Goal: Information Seeking & Learning: Learn about a topic

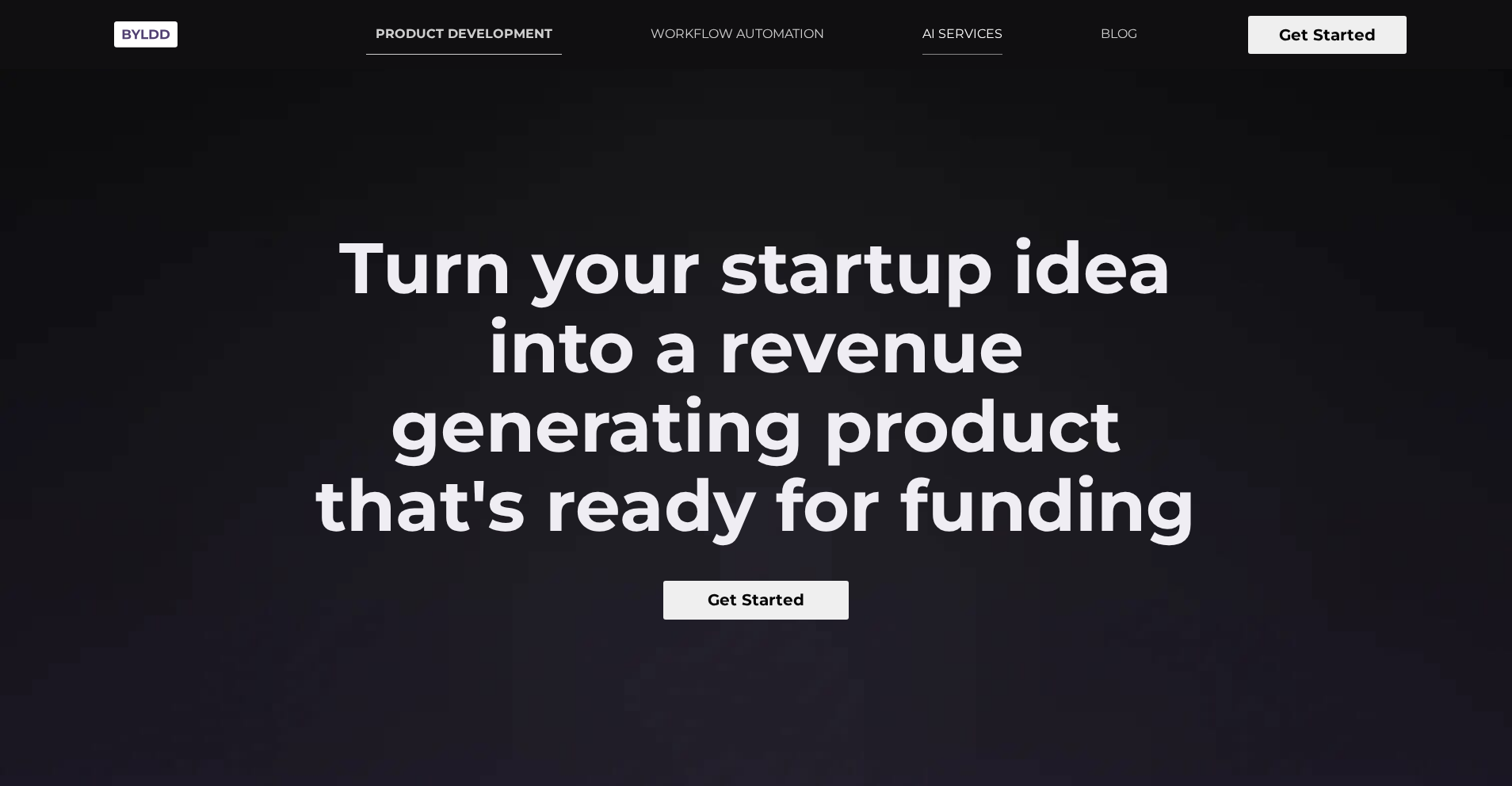
click at [967, 32] on link "AI SERVICES" at bounding box center [963, 34] width 99 height 40
click at [742, 45] on link "WORKFLOW AUTOMATION" at bounding box center [738, 34] width 193 height 40
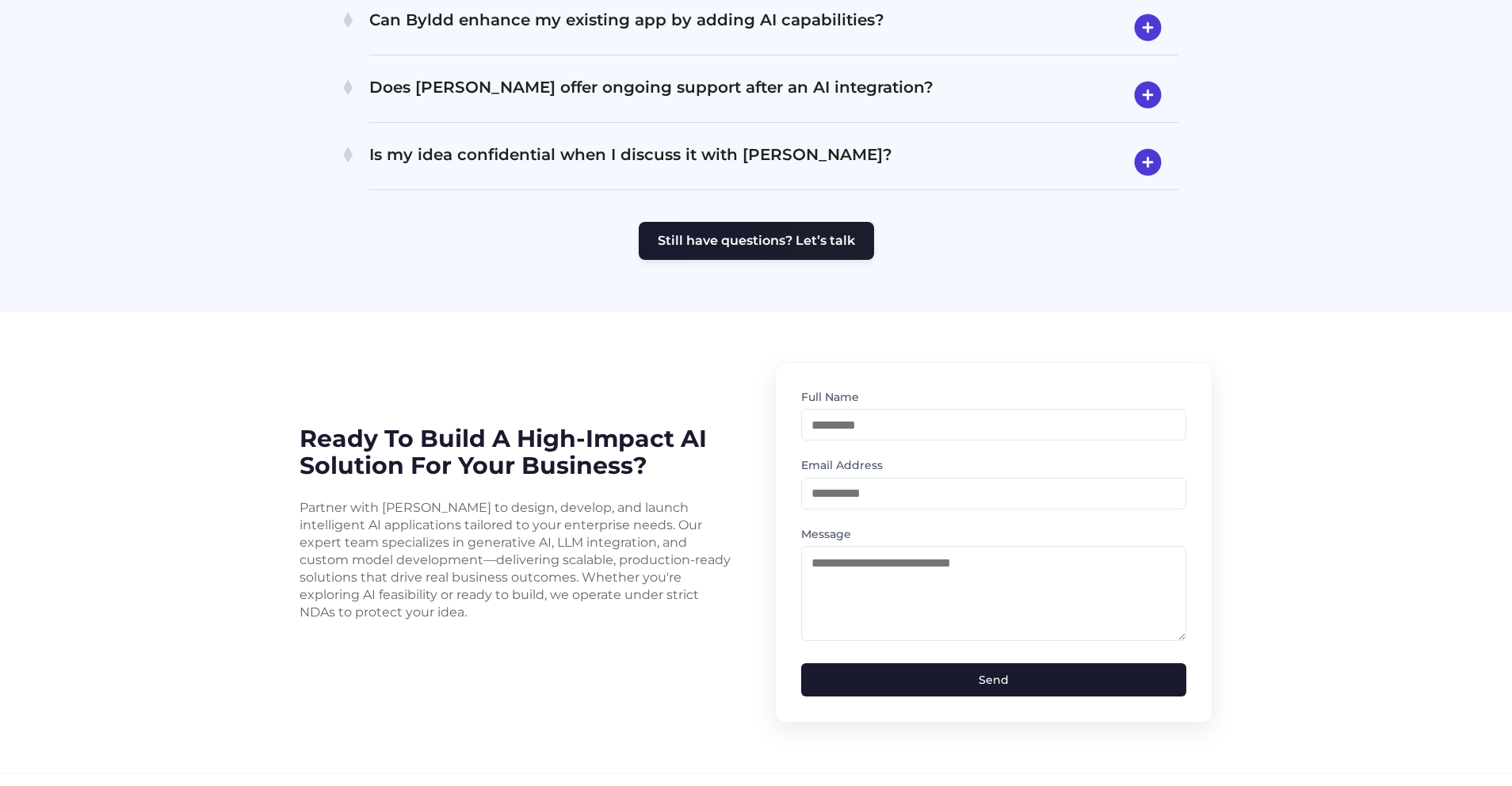
scroll to position [3895, 0]
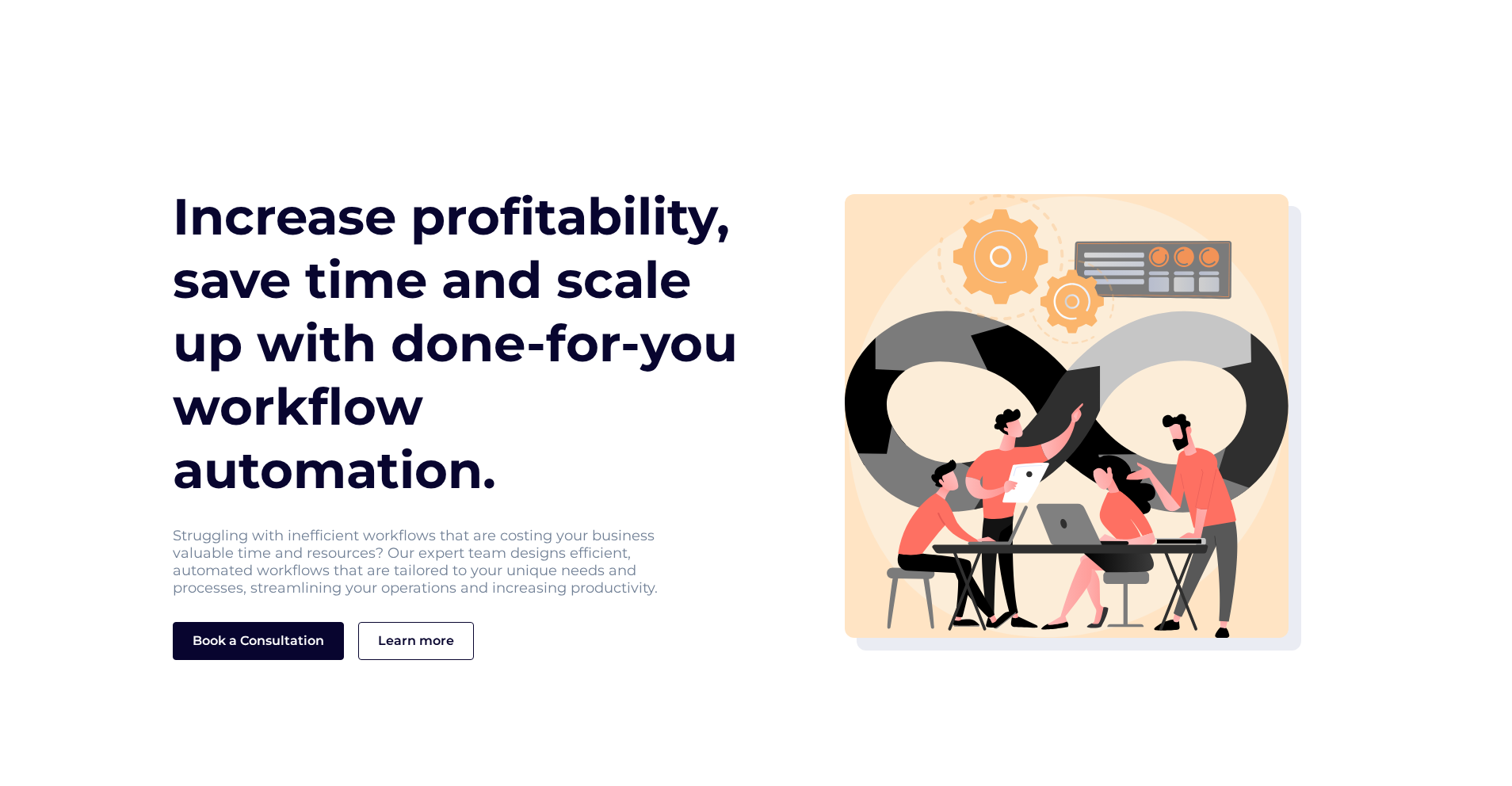
scroll to position [144, 0]
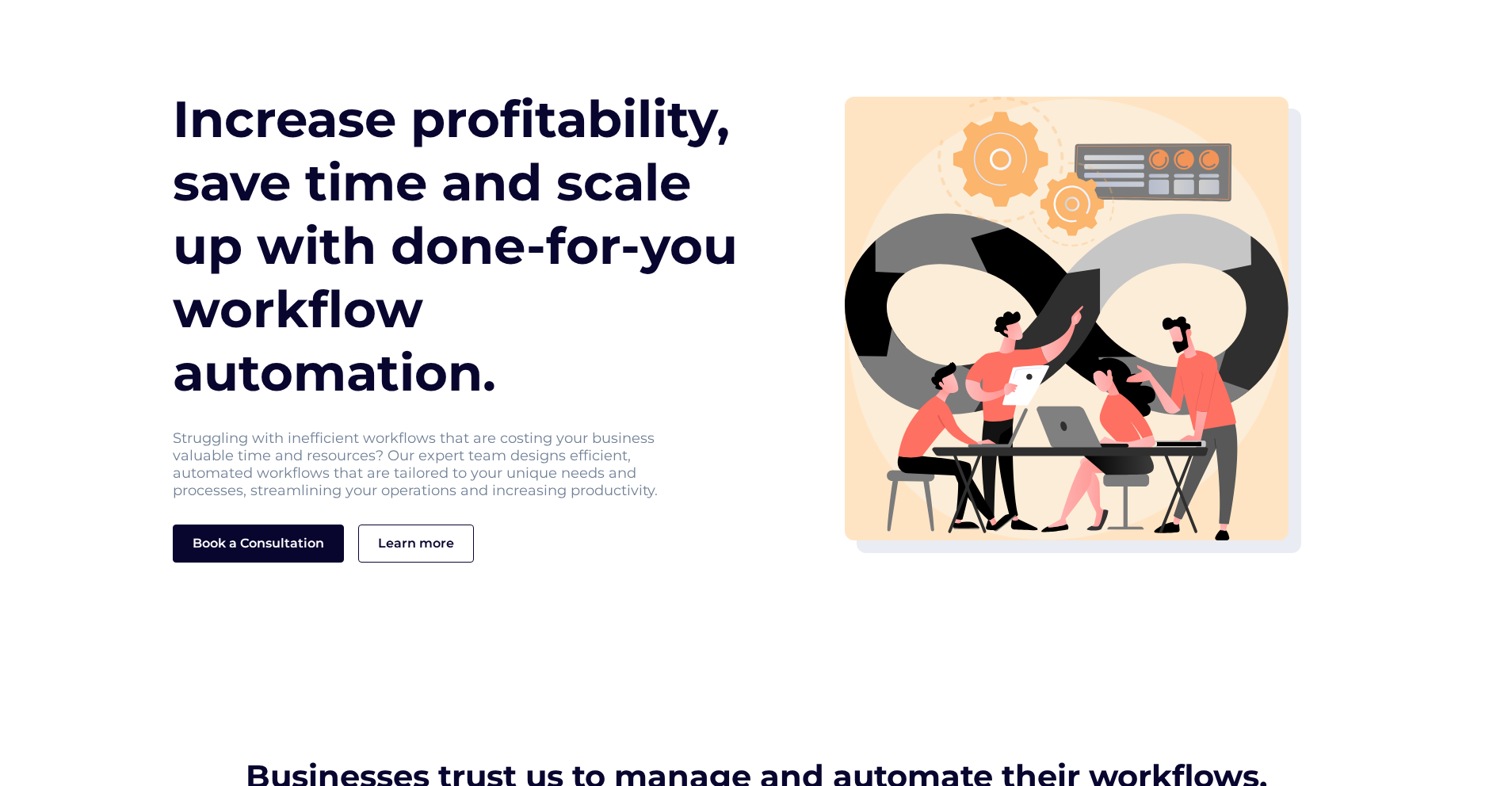
click at [542, 248] on h1 "Increase profitability, save time and scale up with done-for-you workflow autom…" at bounding box center [464, 245] width 583 height 317
click at [533, 246] on h1 "Increase profitability, save time and scale up with done-for-you workflow autom…" at bounding box center [464, 245] width 583 height 317
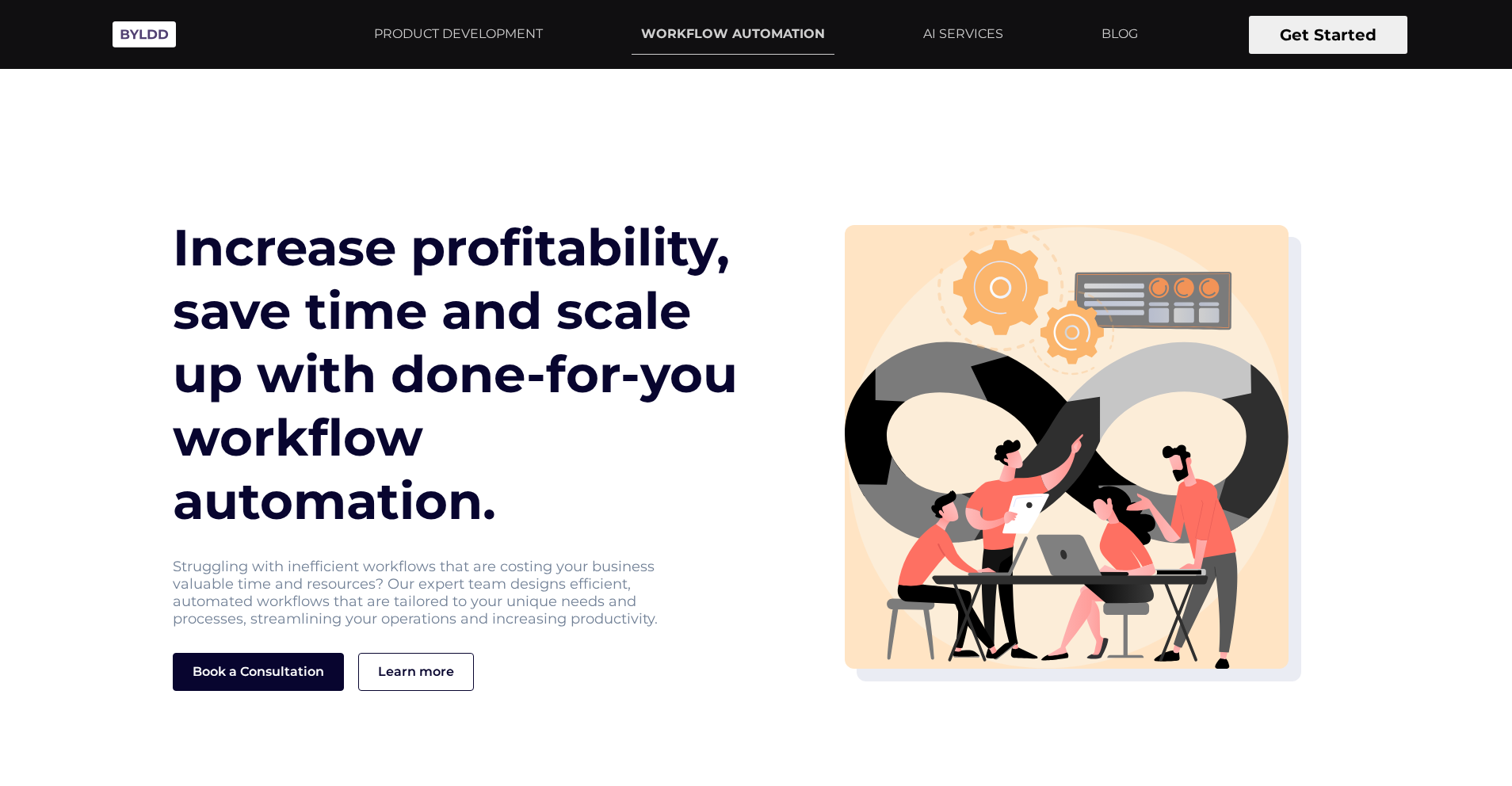
scroll to position [0, 0]
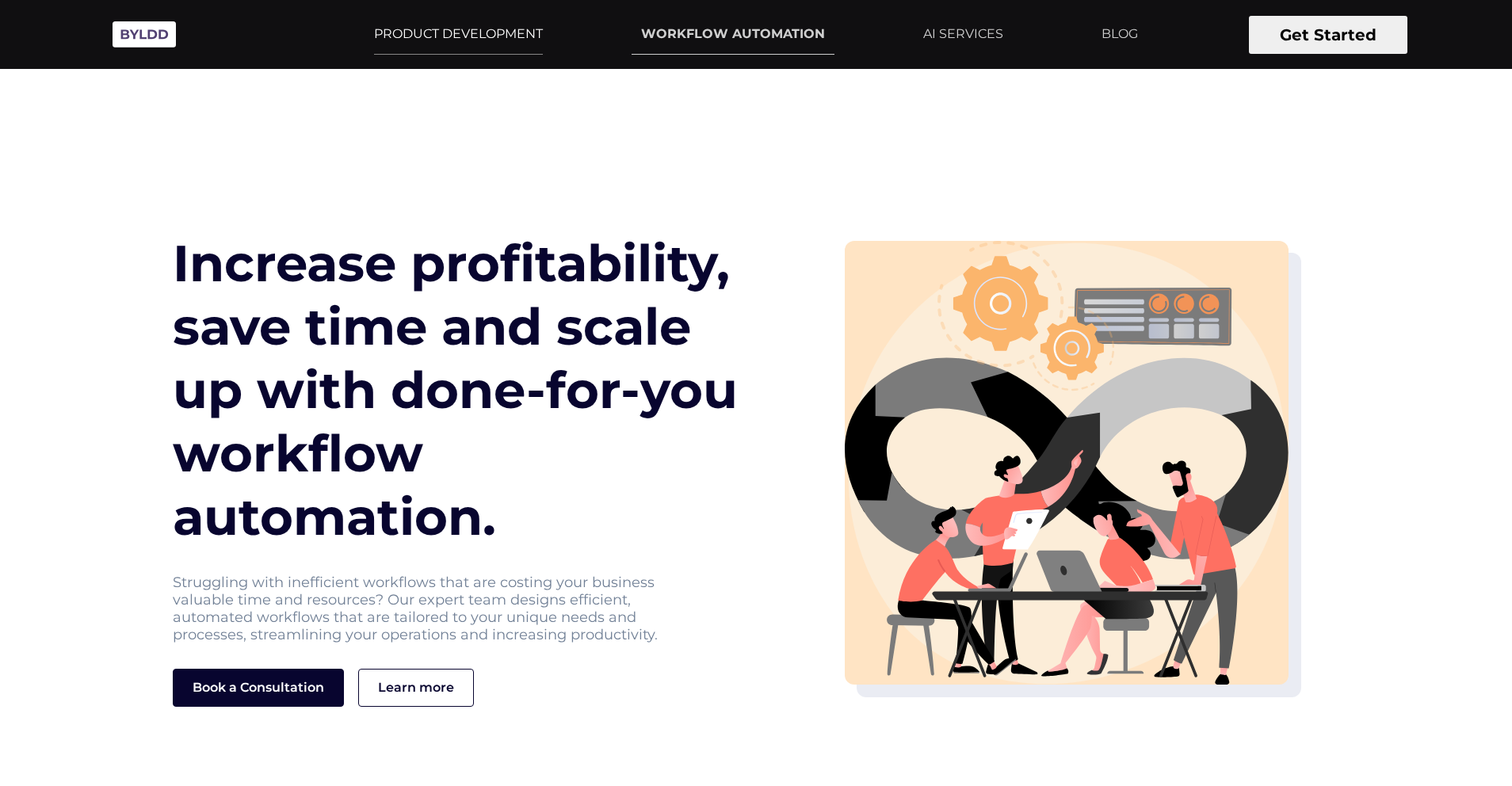
click at [458, 40] on link "PRODUCT DEVELOPMENT" at bounding box center [459, 34] width 188 height 40
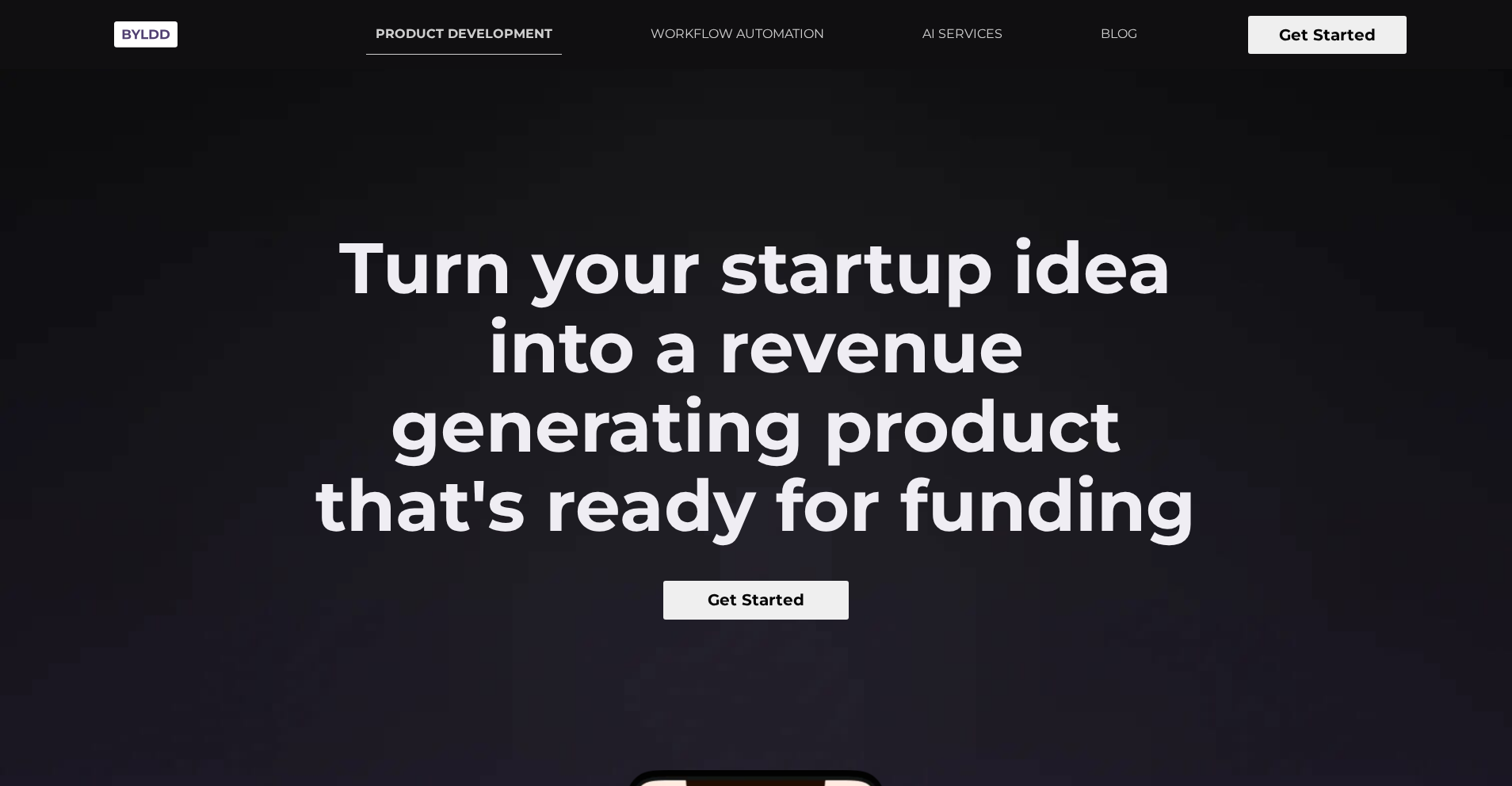
click at [1261, 22] on button "Get Started" at bounding box center [1328, 35] width 158 height 38
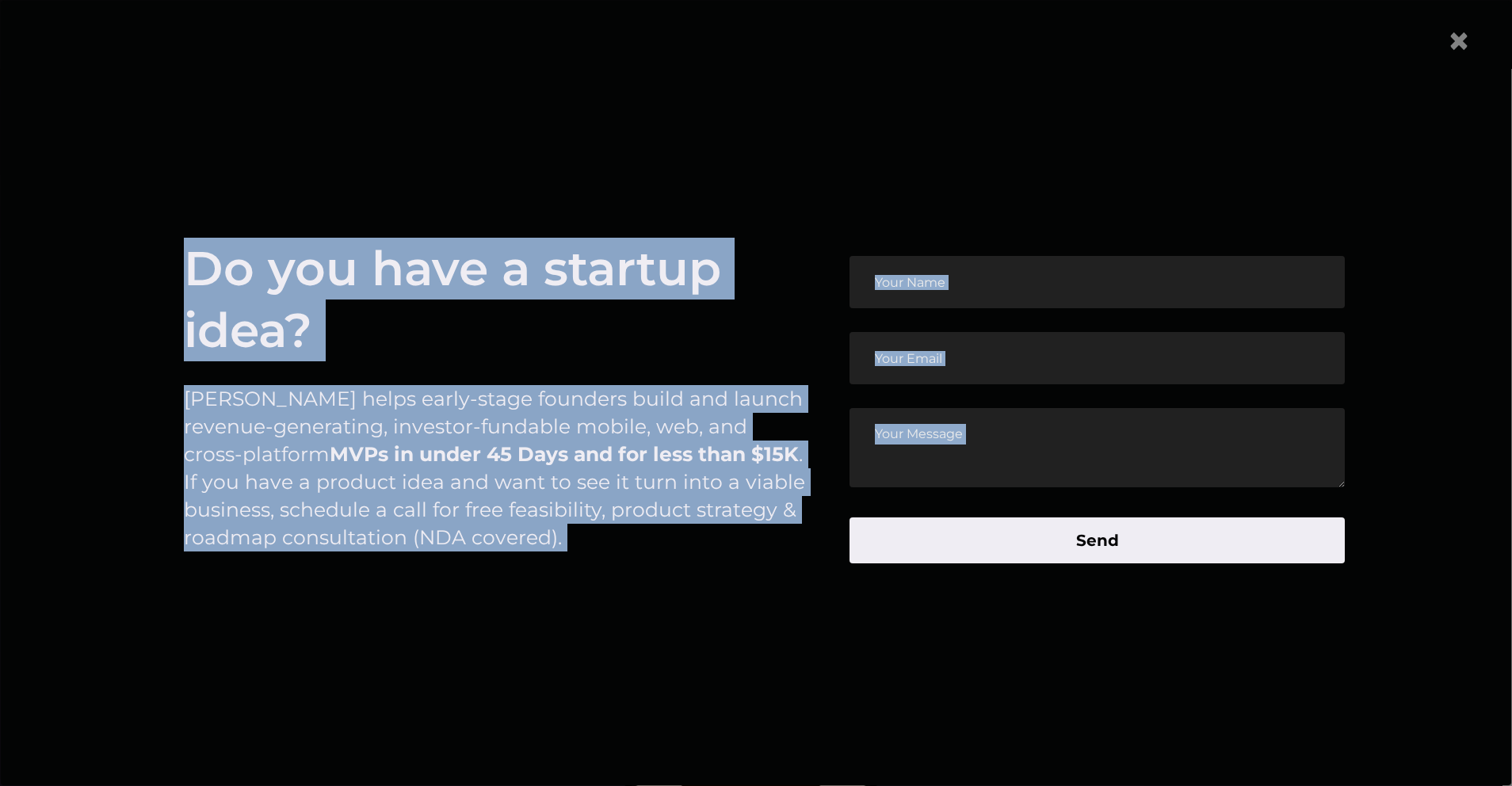
drag, startPoint x: 158, startPoint y: 265, endPoint x: 1247, endPoint y: 506, distance: 1115.3
click at [1247, 506] on article "Do you have a startup idea? Byldd helps early-stage founders build and launch r…" at bounding box center [756, 409] width 1430 height 646
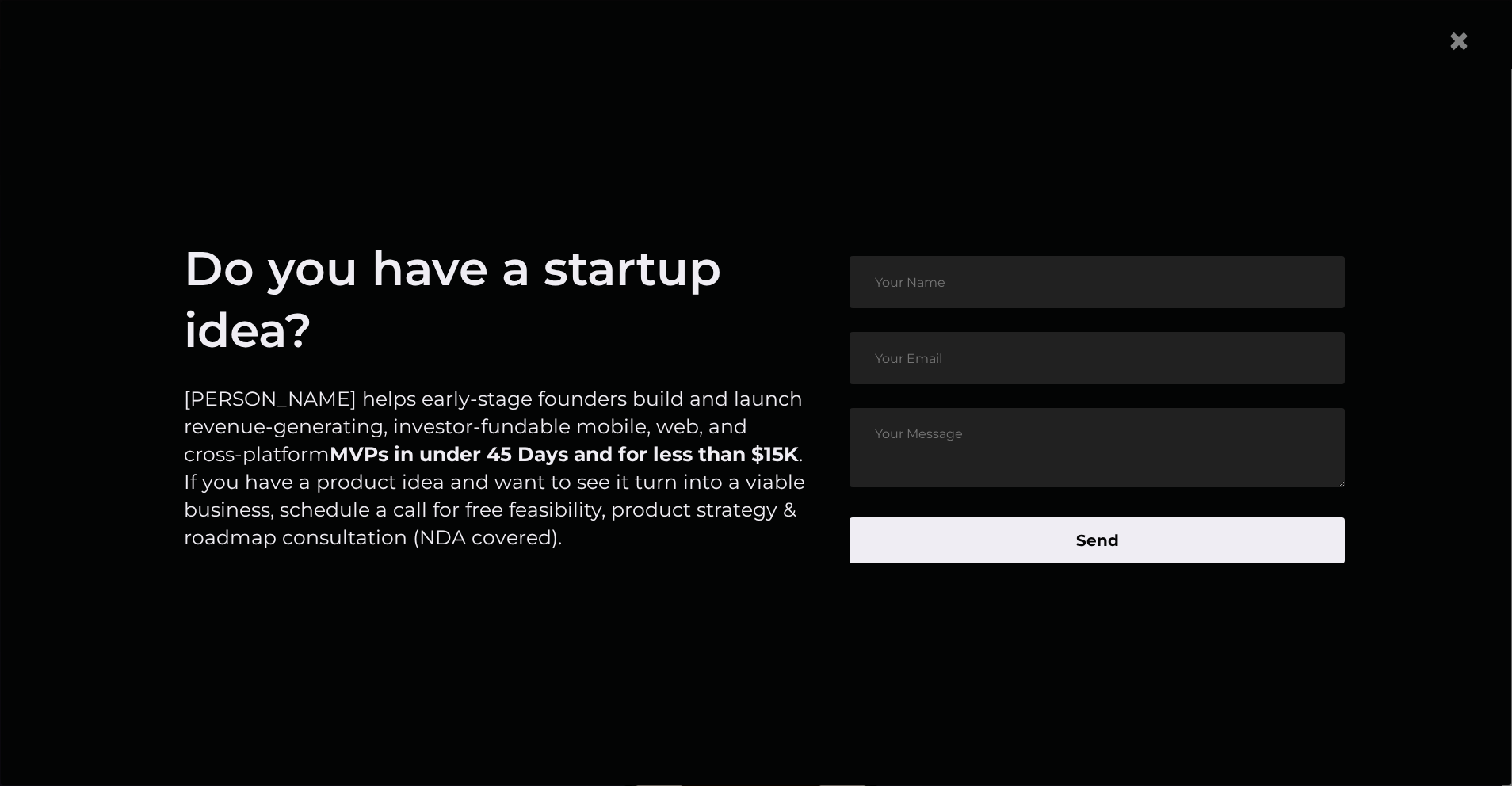
click at [1262, 594] on article "Do you have a startup idea? Byldd helps early-stage founders build and launch r…" at bounding box center [756, 409] width 1430 height 646
